Goal: Information Seeking & Learning: Stay updated

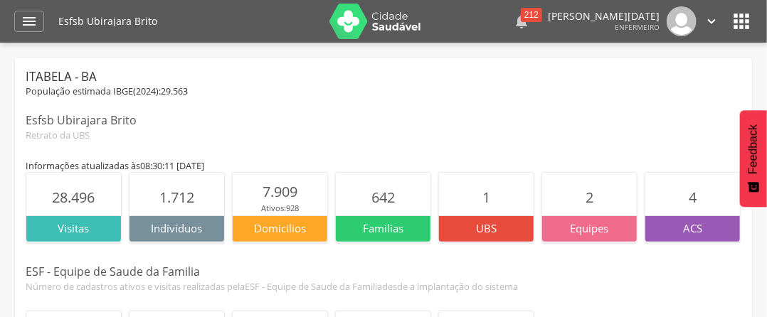
click at [521, 15] on div "212" at bounding box center [531, 15] width 21 height 14
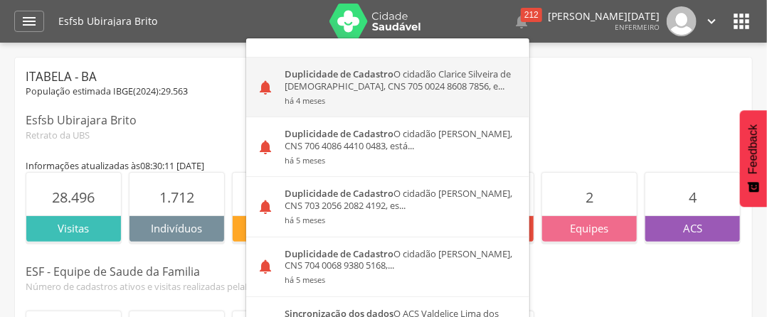
scroll to position [2658, 0]
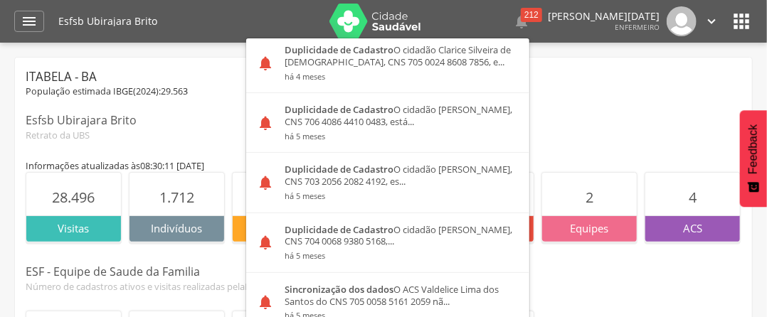
click at [630, 115] on div "Esfsb Ubirajara Brito" at bounding box center [384, 120] width 716 height 16
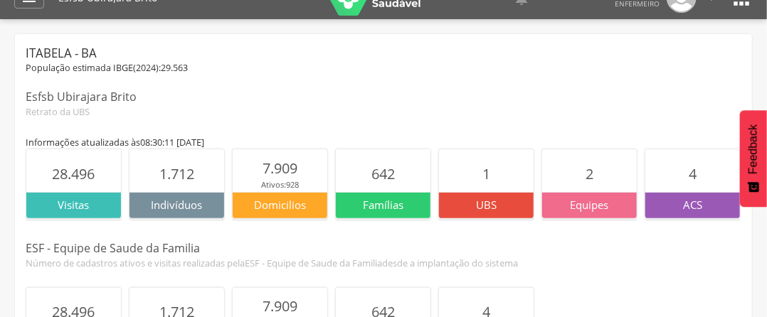
scroll to position [0, 0]
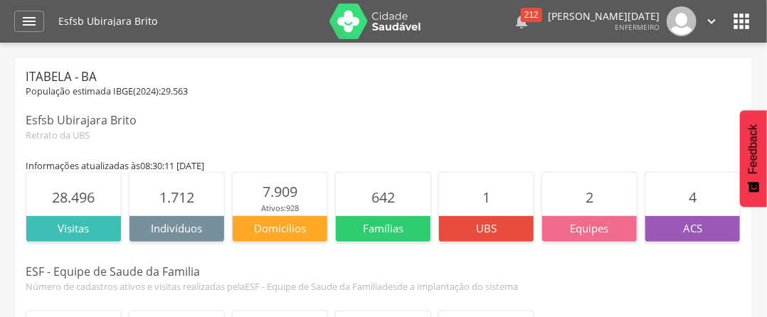
click at [521, 12] on div "212" at bounding box center [531, 15] width 21 height 14
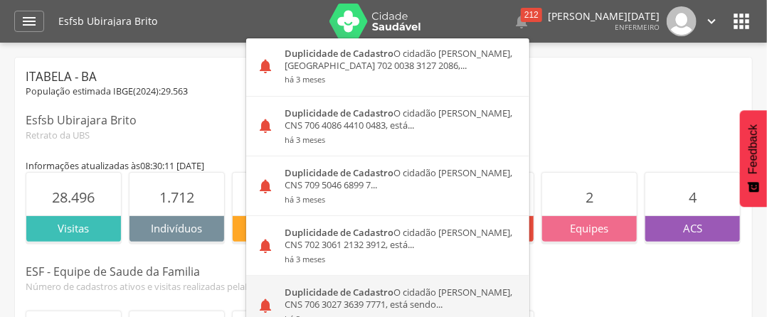
scroll to position [1708, 0]
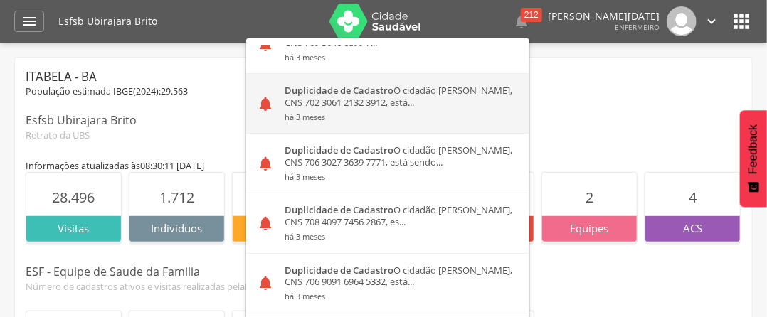
click at [348, 96] on div "Duplicidade de Cadastro O cidadão [PERSON_NAME], CNS 702 3061 2132 3912, está..…" at bounding box center [401, 103] width 255 height 59
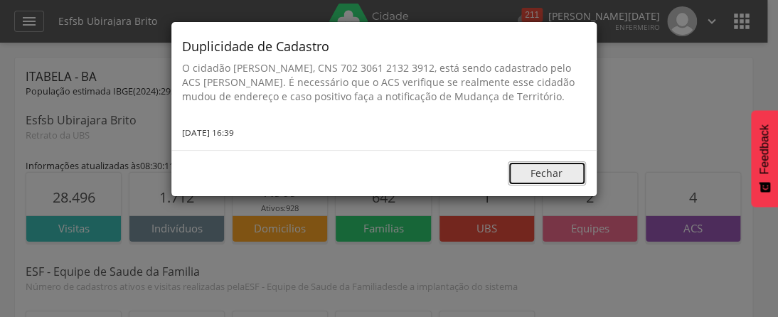
click at [551, 183] on button "Fechar" at bounding box center [547, 174] width 78 height 24
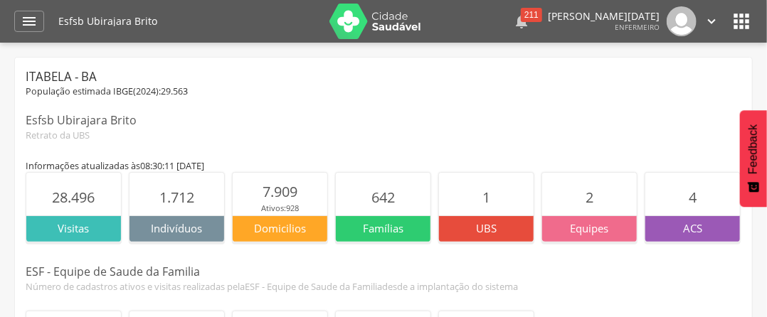
click at [521, 12] on div "211" at bounding box center [531, 15] width 21 height 14
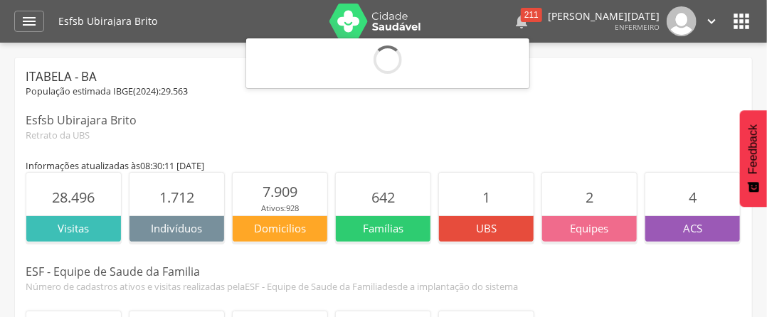
scroll to position [0, 0]
click at [521, 14] on div "211" at bounding box center [531, 15] width 21 height 14
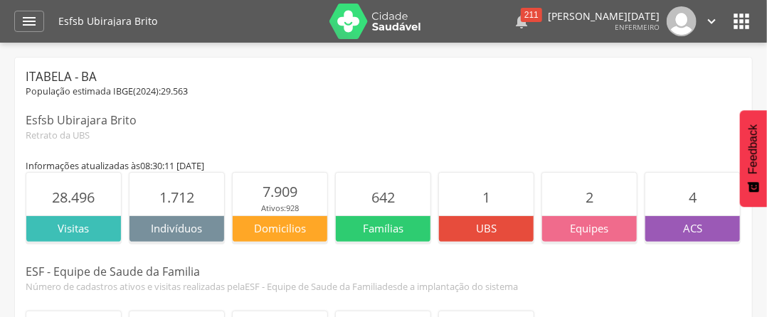
click at [521, 13] on div "211" at bounding box center [531, 15] width 21 height 14
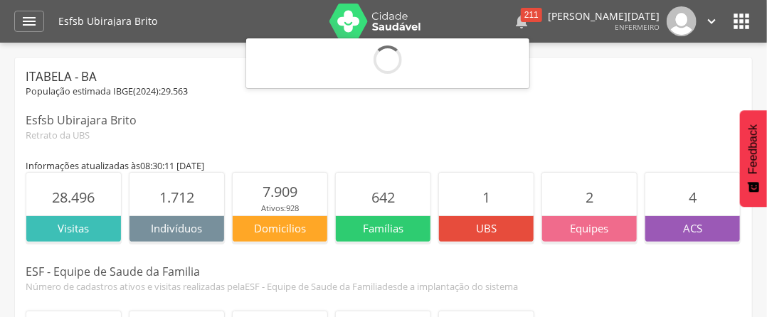
click at [521, 13] on div "211" at bounding box center [531, 15] width 21 height 14
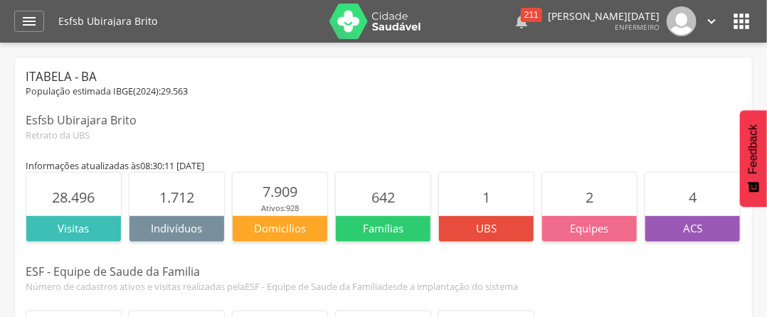
click at [521, 12] on div "211" at bounding box center [531, 15] width 21 height 14
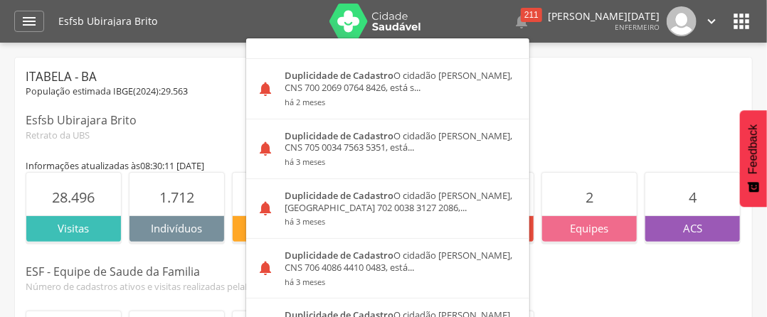
scroll to position [1565, 0]
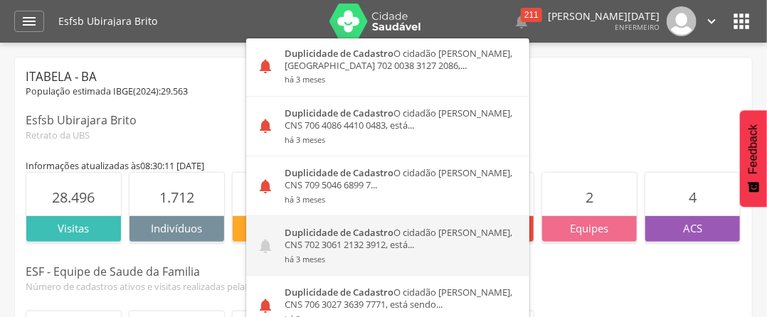
click at [354, 236] on div "Duplicidade de Cadastro O cidadão [PERSON_NAME], CNS 702 3061 2132 3912, está..…" at bounding box center [401, 245] width 255 height 59
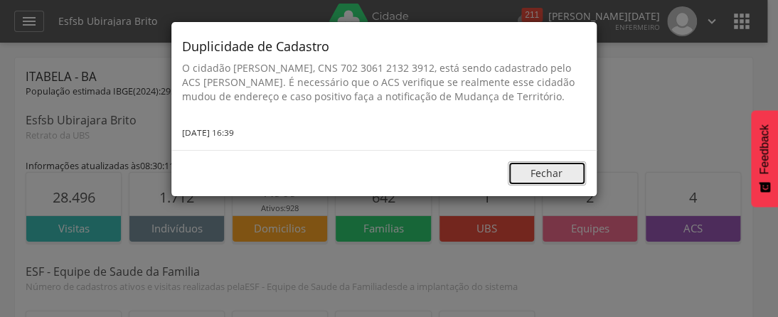
click at [554, 186] on button "Fechar" at bounding box center [547, 174] width 78 height 24
